Goal: Information Seeking & Learning: Check status

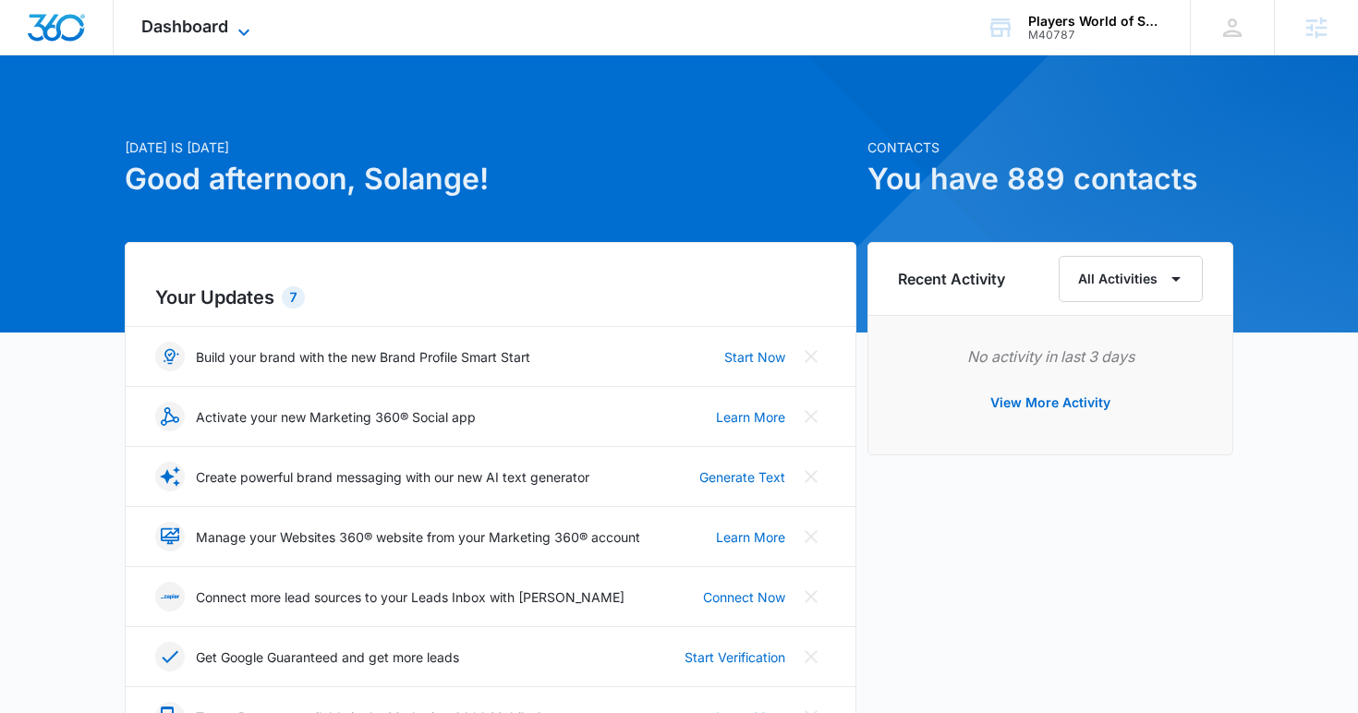
click at [193, 31] on span "Dashboard" at bounding box center [184, 26] width 87 height 19
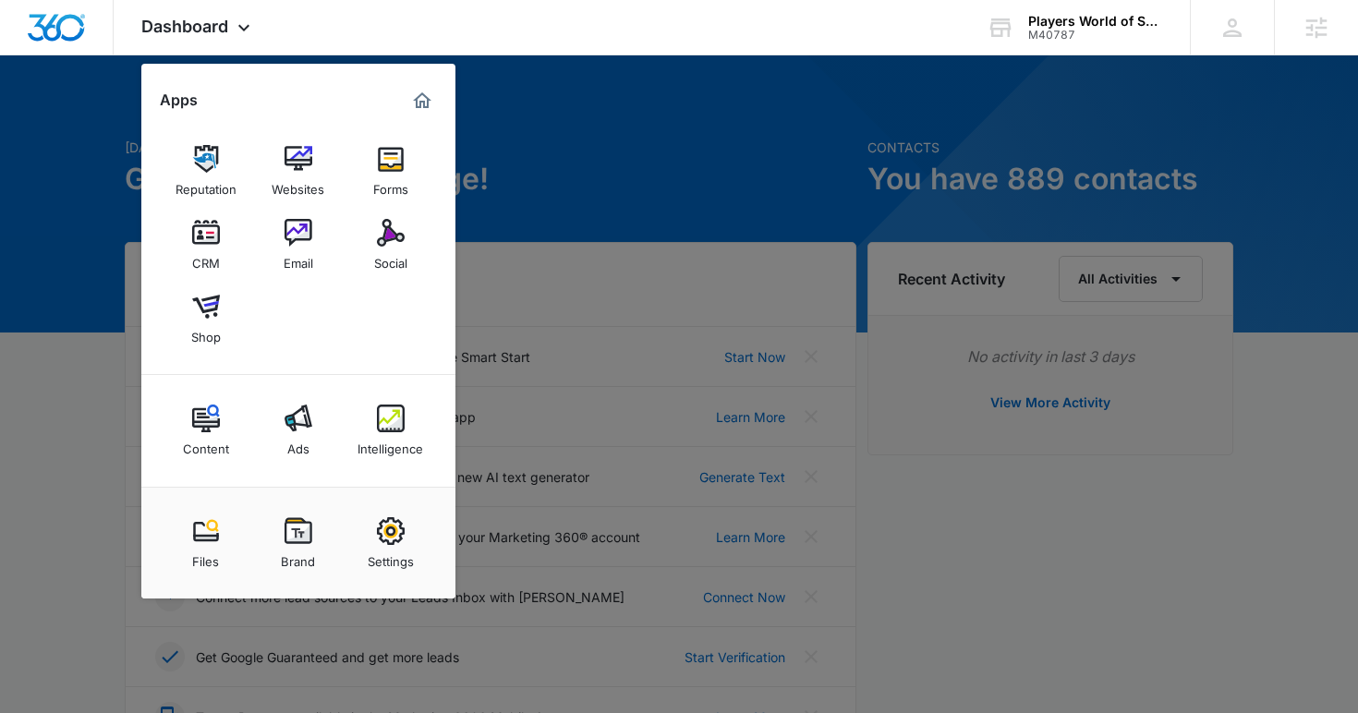
click at [362, 244] on link "Social" at bounding box center [391, 245] width 70 height 70
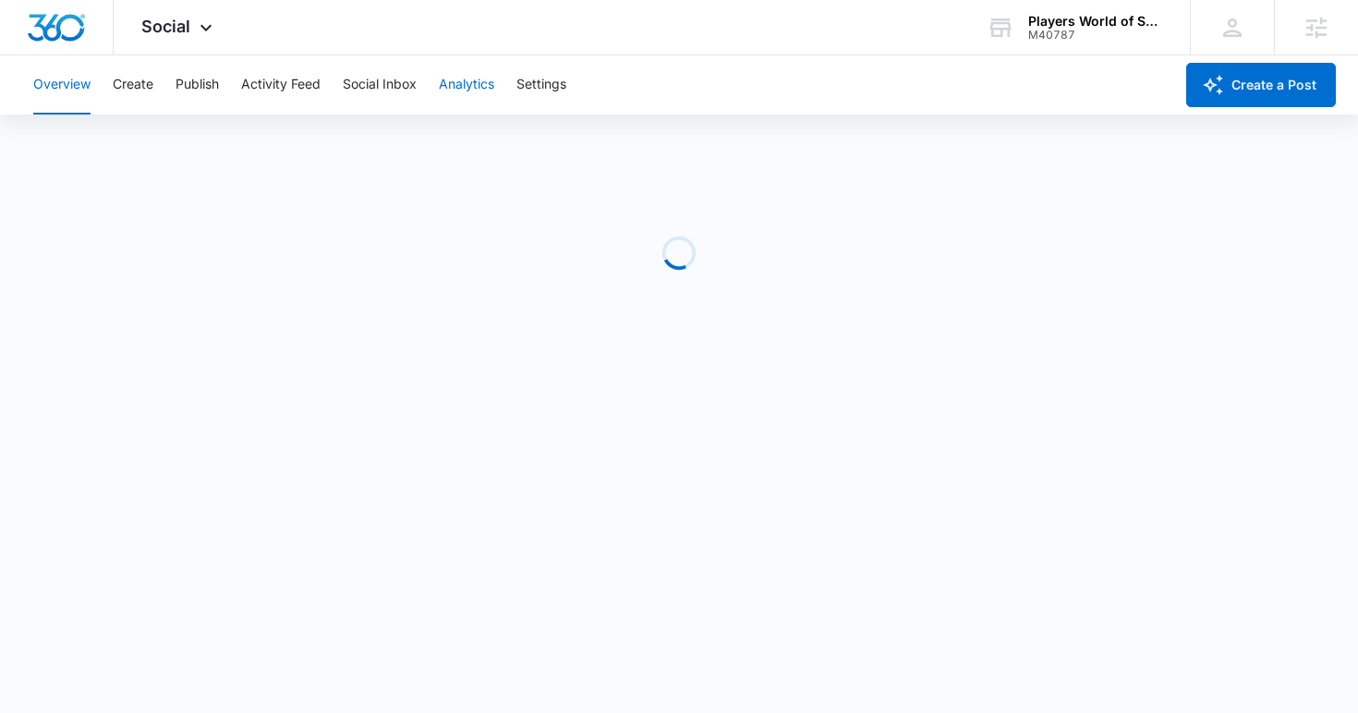
click at [458, 91] on button "Analytics" at bounding box center [466, 84] width 55 height 59
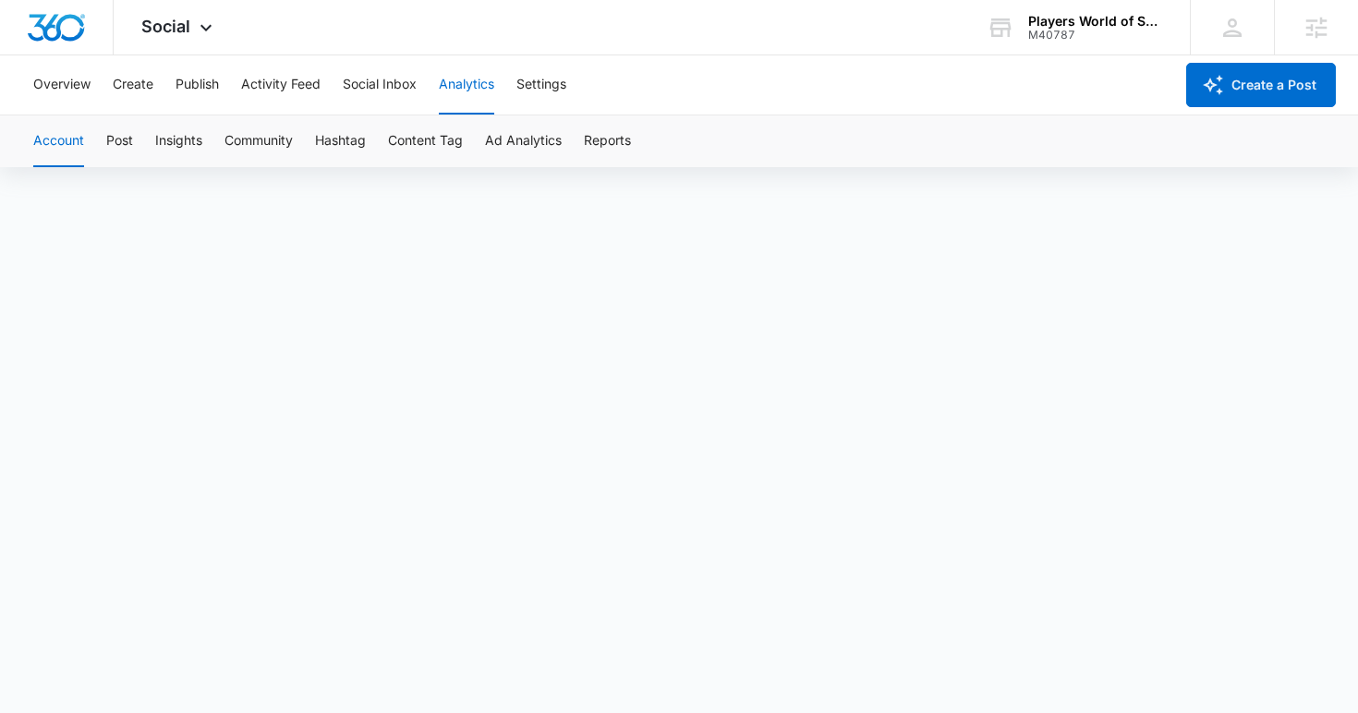
click at [583, 140] on div "Account Post Insights Community Hashtag Content Tag Ad Analytics Reports" at bounding box center [679, 142] width 1314 height 52
click at [597, 144] on button "Reports" at bounding box center [607, 142] width 47 height 52
click at [609, 145] on button "Reports" at bounding box center [607, 142] width 47 height 52
click at [821, 43] on div "Social Apps Reputation Websites Forms CRM Email Social Shop Content Ads Intelli…" at bounding box center [679, 27] width 1358 height 55
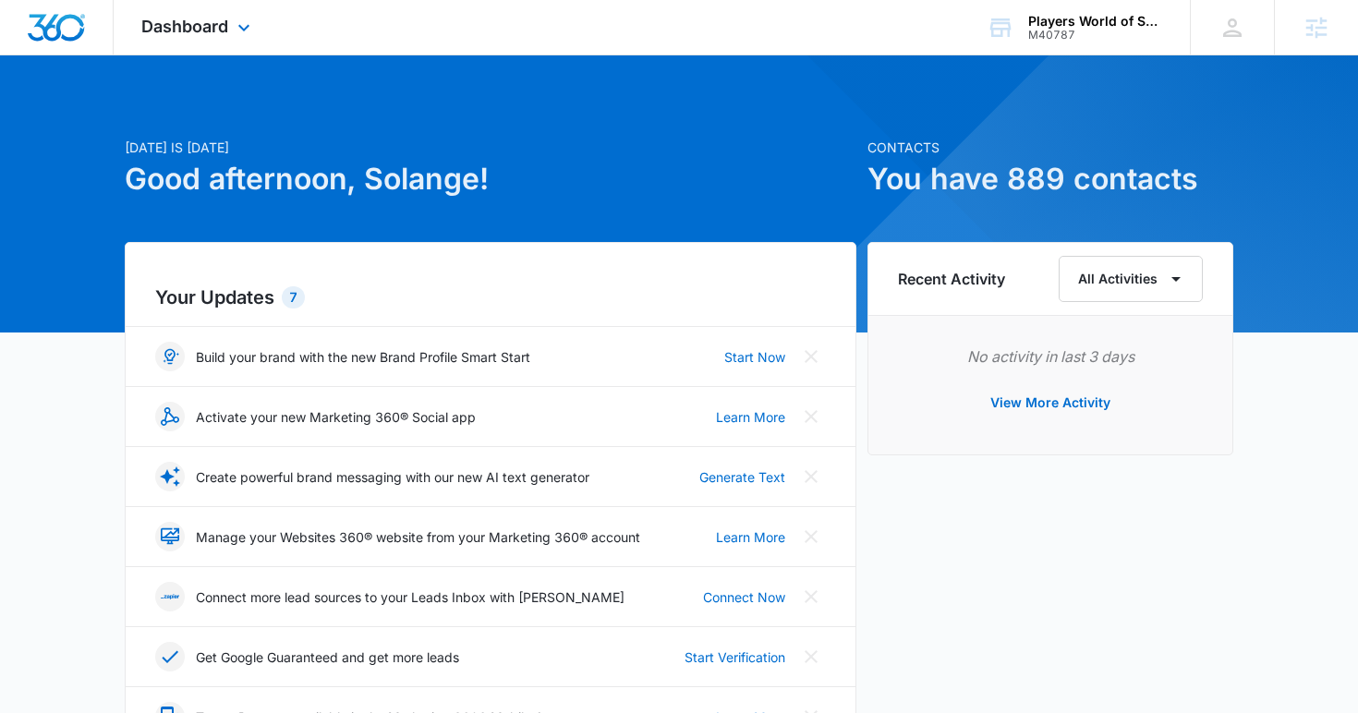
click at [219, 42] on div "Dashboard Apps Reputation Websites Forms CRM Email Social Shop Content Ads Inte…" at bounding box center [198, 27] width 169 height 55
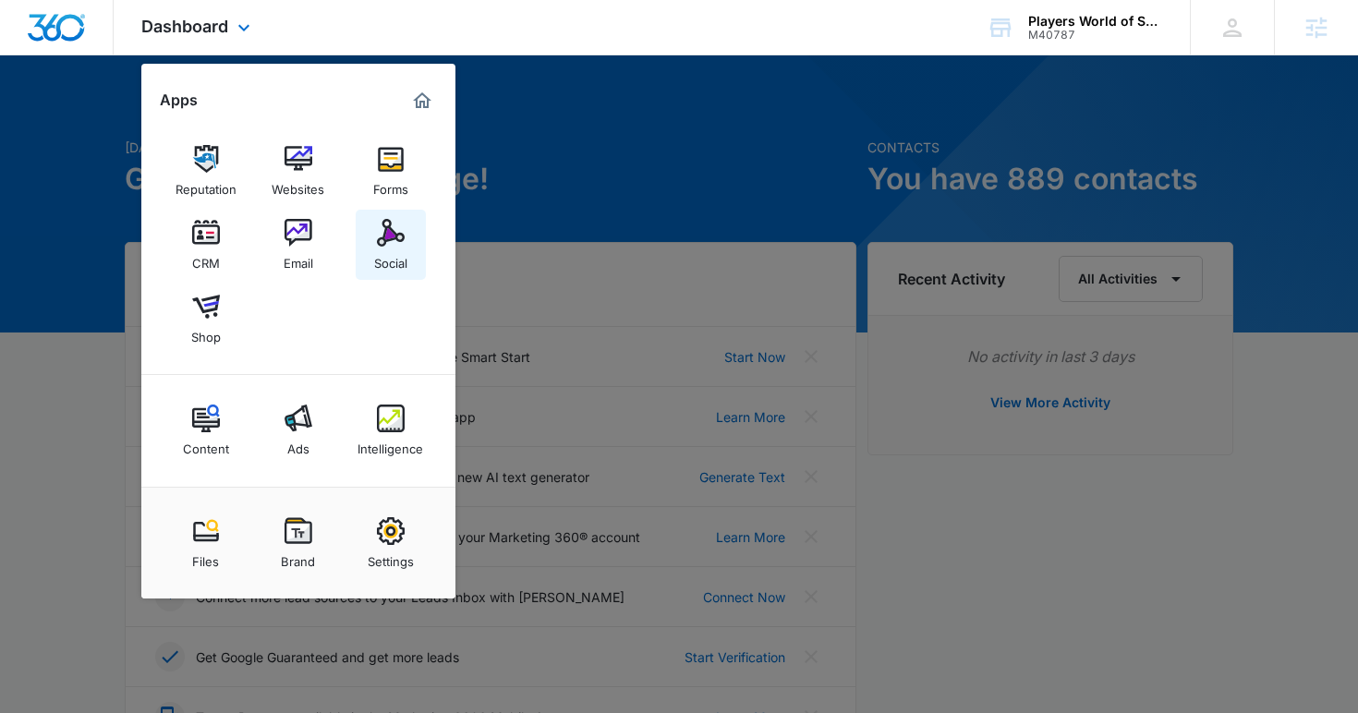
click at [379, 230] on img at bounding box center [391, 233] width 28 height 28
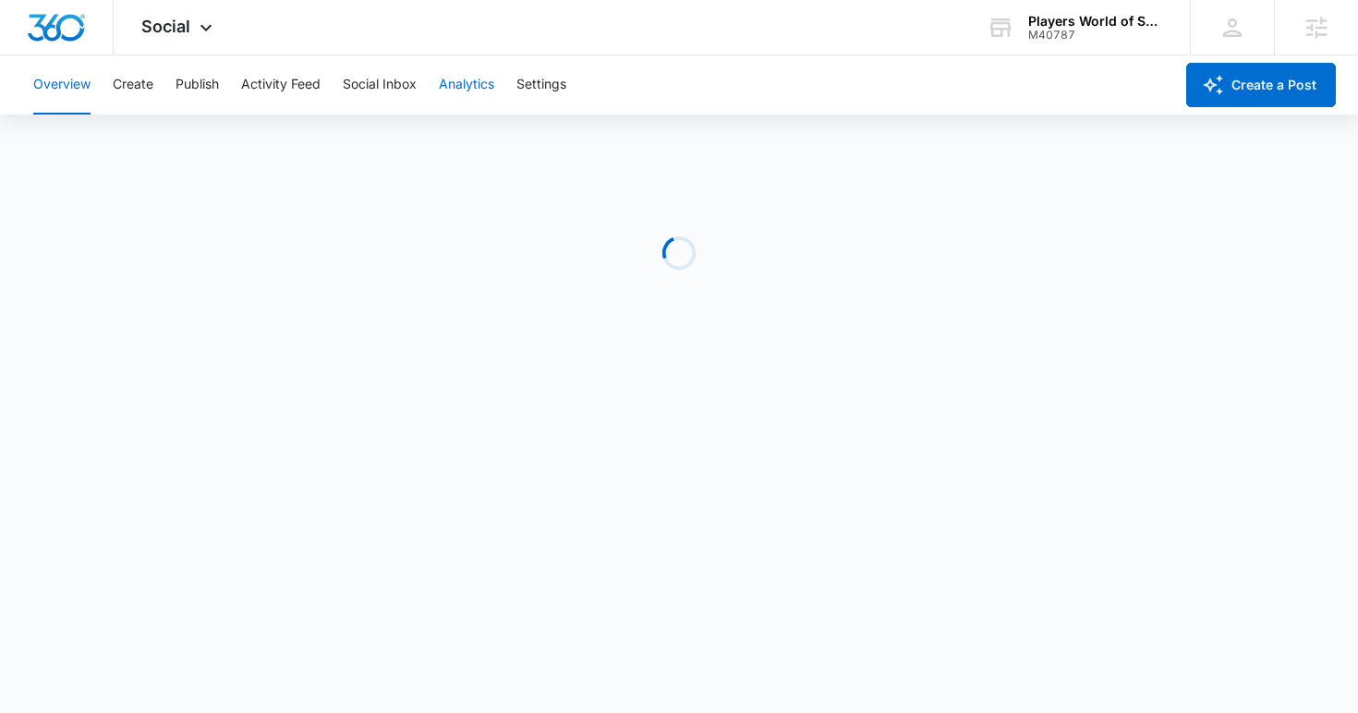
click at [458, 78] on button "Analytics" at bounding box center [466, 84] width 55 height 59
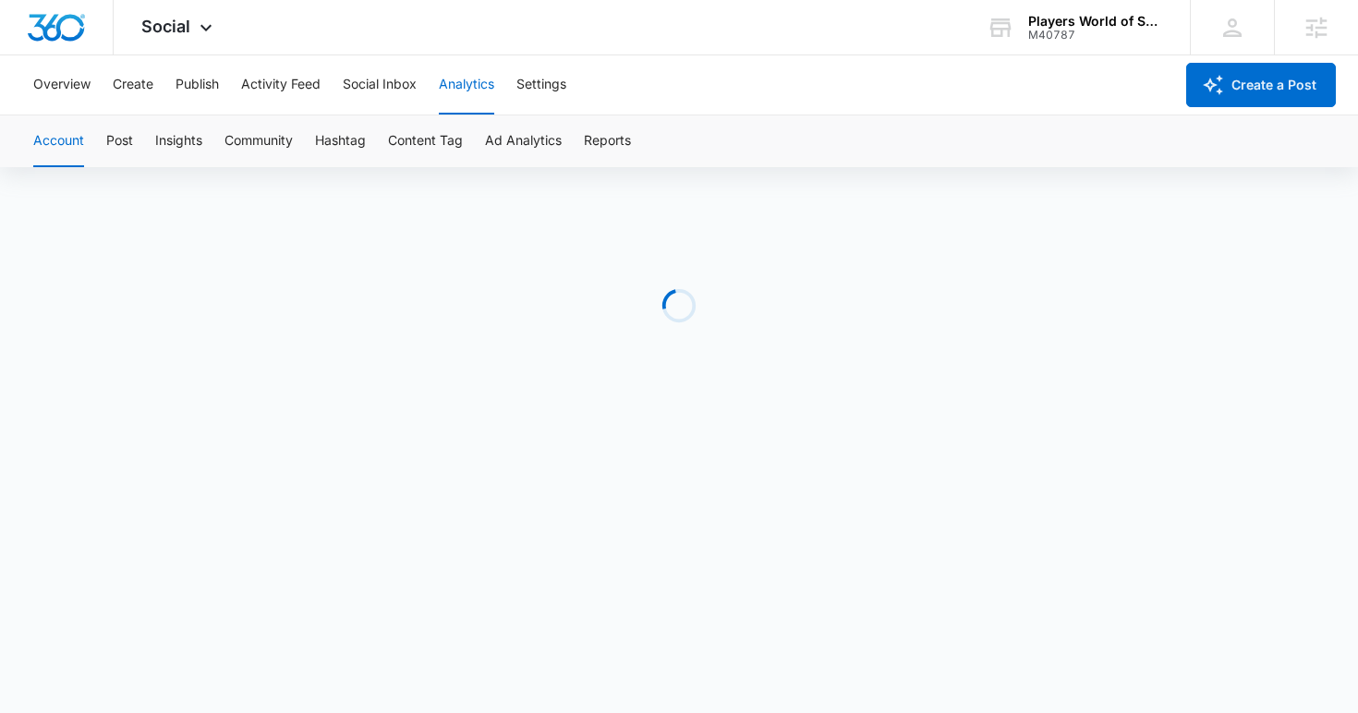
click at [579, 138] on div "Account Post Insights Community Hashtag Content Tag Ad Analytics Reports" at bounding box center [679, 142] width 1314 height 52
click at [600, 143] on button "Reports" at bounding box center [607, 142] width 47 height 52
